Goal: Check status: Check status

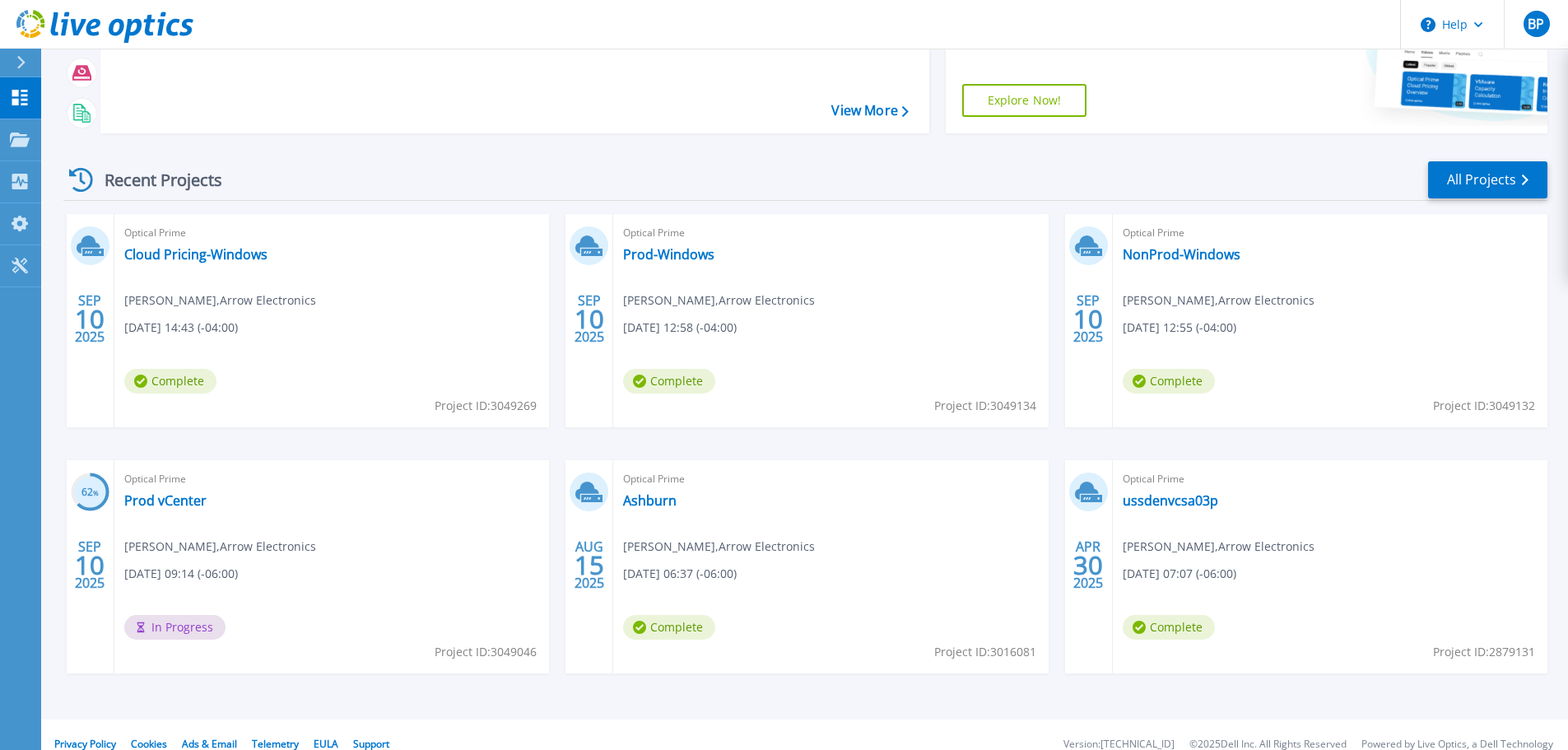
scroll to position [232, 0]
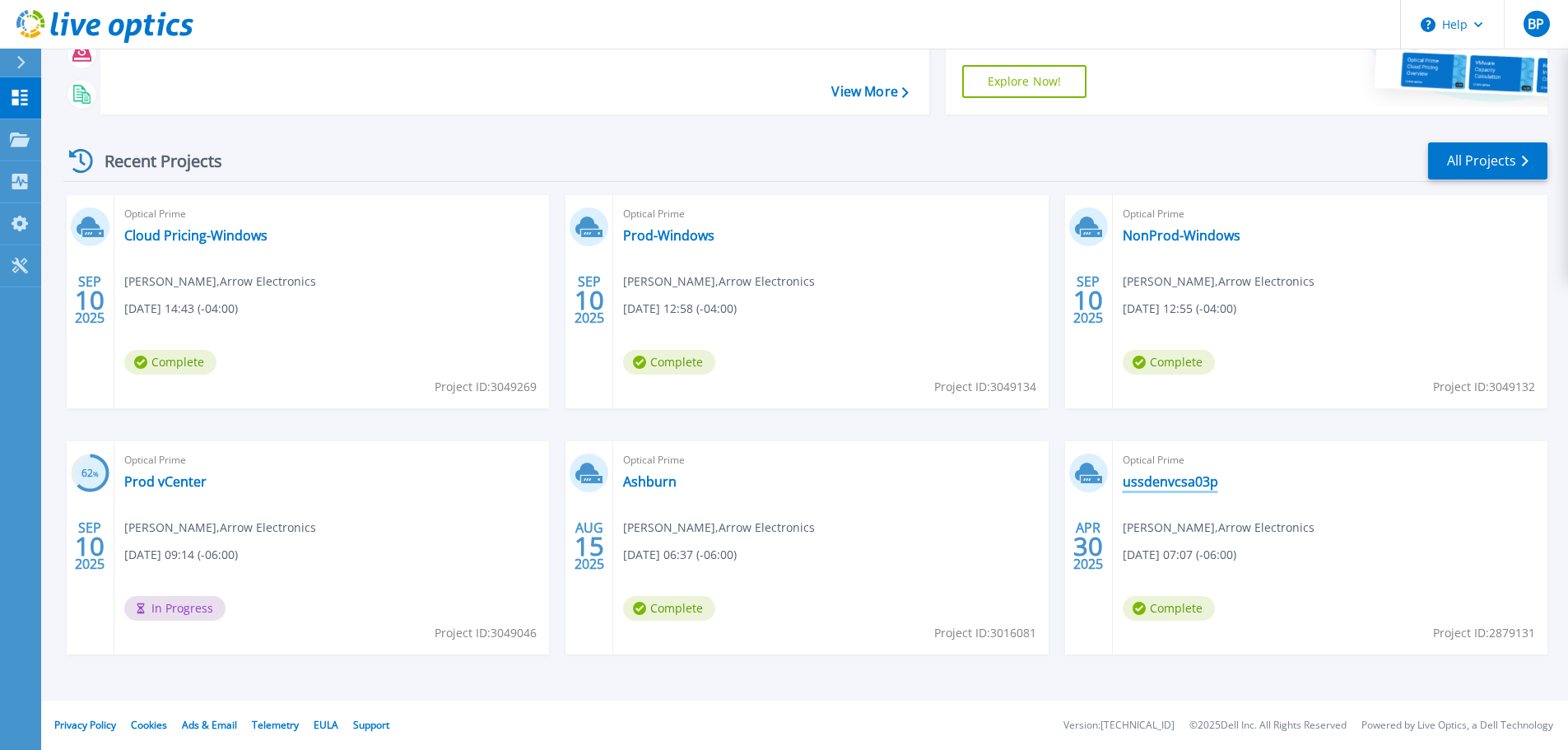
click at [1157, 480] on link "ussdenvcsa03p" at bounding box center [1171, 482] width 96 height 17
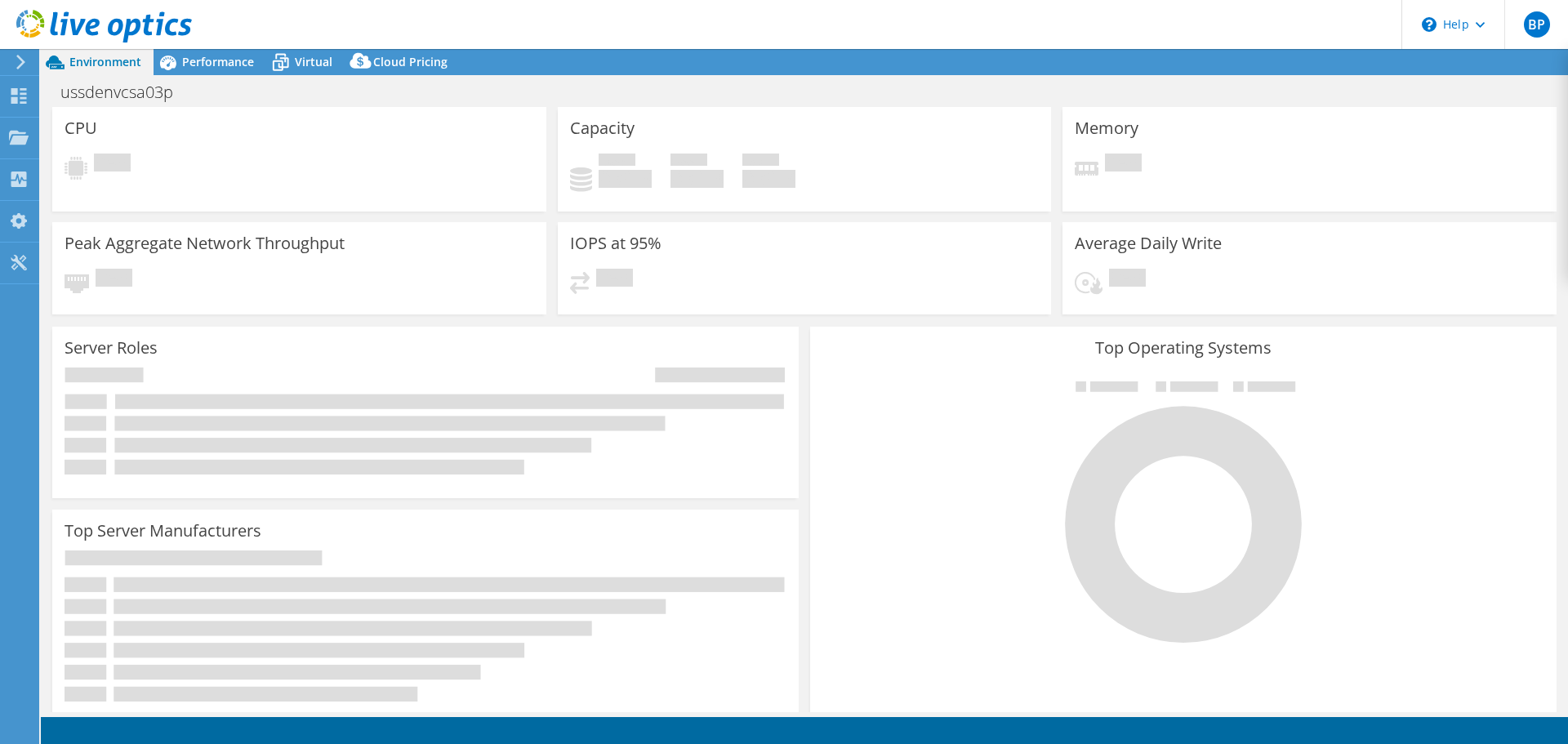
select select "USWest"
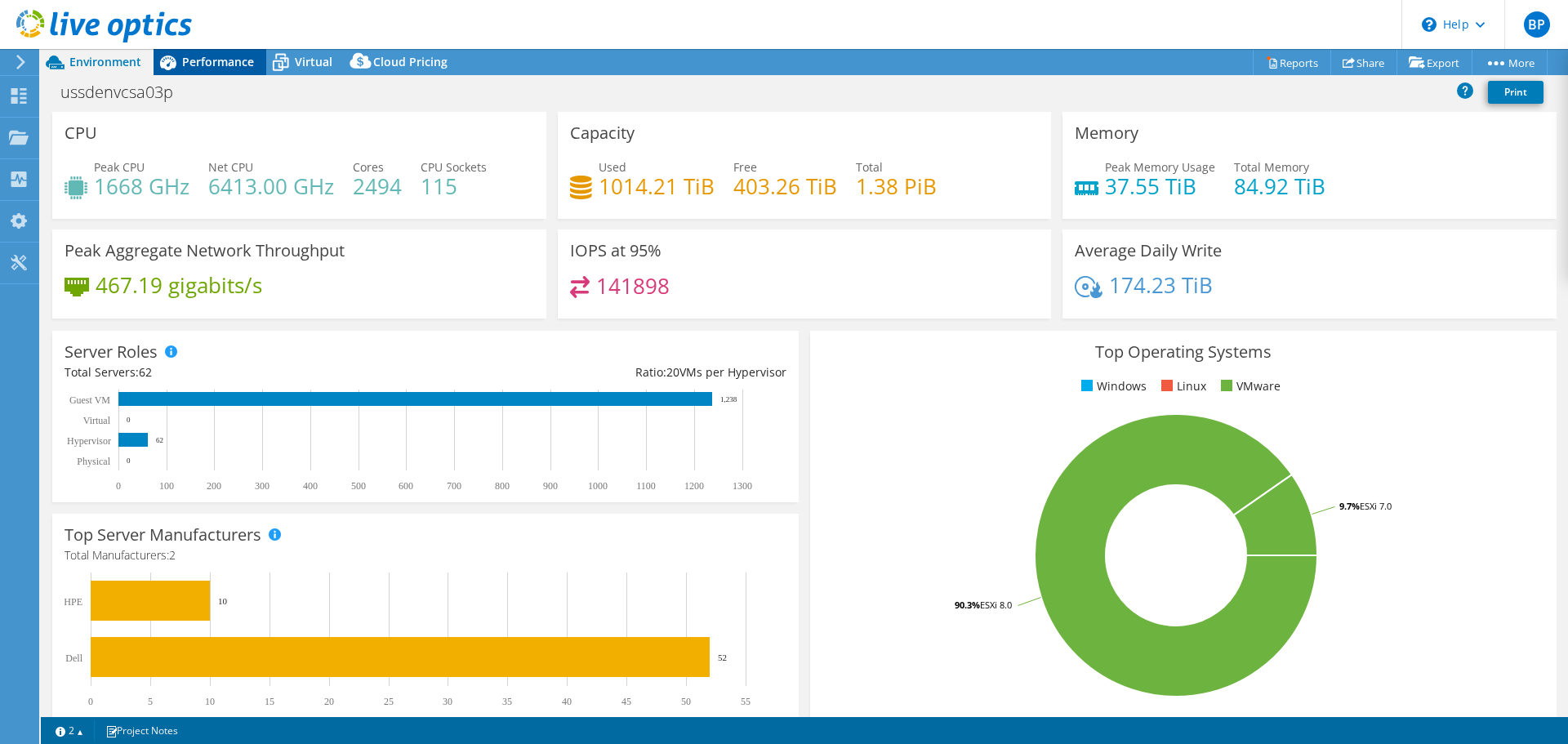
click at [231, 64] on span "Performance" at bounding box center [218, 61] width 72 height 16
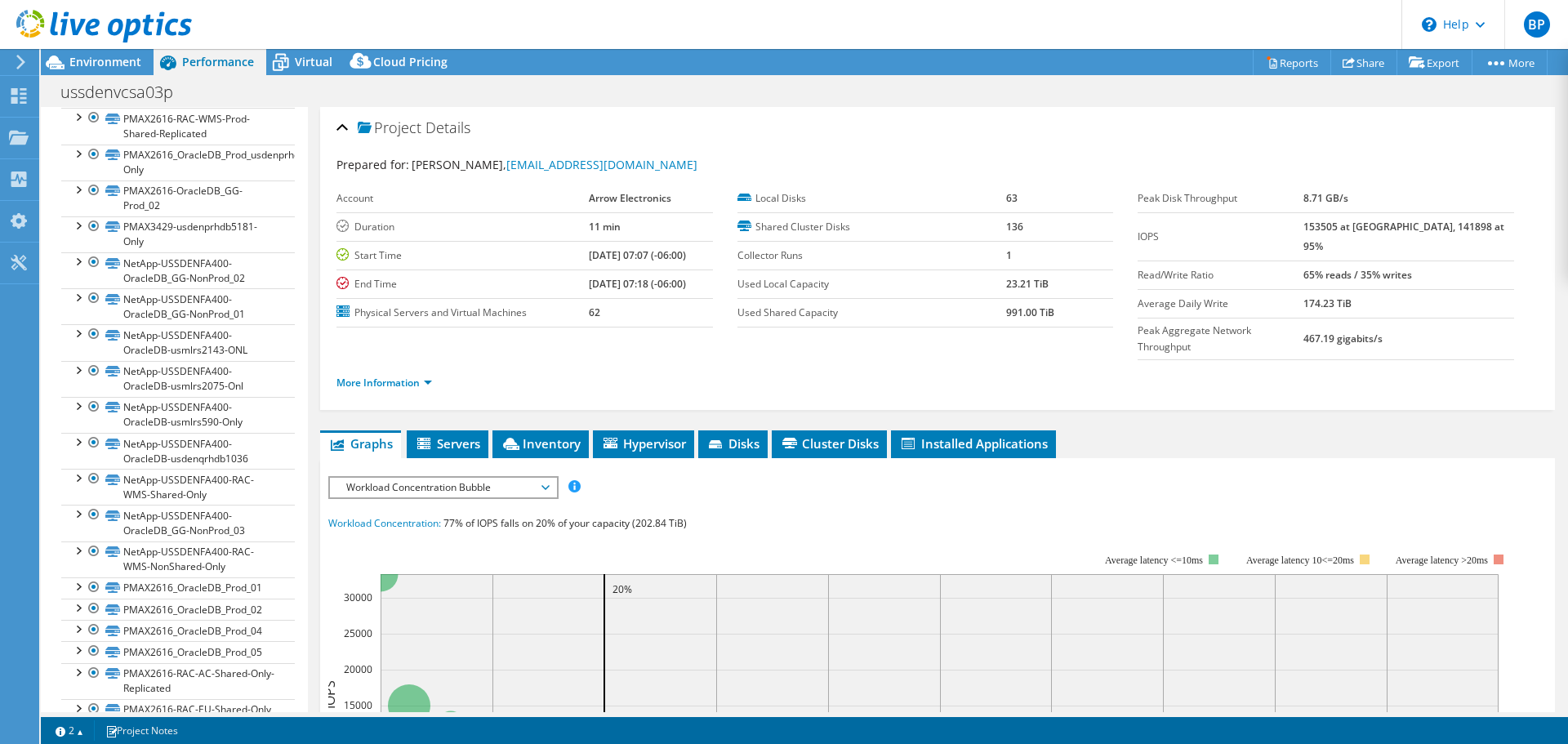
scroll to position [408, 0]
